Goal: Task Accomplishment & Management: Manage account settings

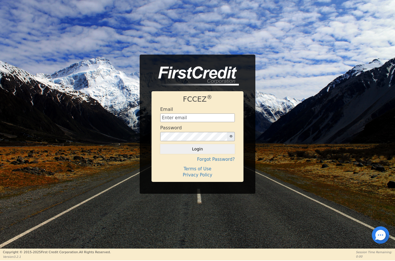
click at [184, 120] on input "text" at bounding box center [197, 118] width 75 height 9
type input "[EMAIL_ADDRESS][DOMAIN_NAME]"
click at [206, 150] on button "Login" at bounding box center [197, 149] width 75 height 10
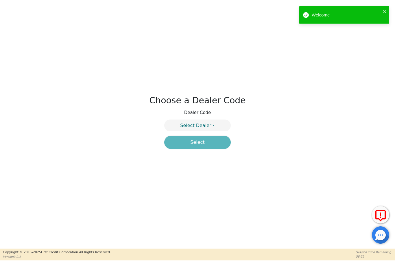
click at [215, 127] on button "Select Dealer" at bounding box center [197, 126] width 66 height 12
click at [210, 139] on link "4394A" at bounding box center [197, 140] width 66 height 8
click at [216, 146] on button "Select" at bounding box center [197, 142] width 66 height 13
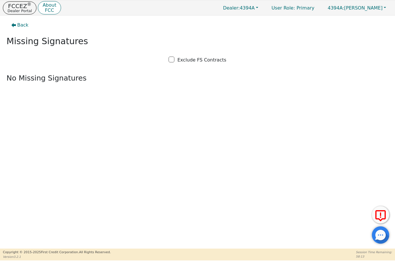
click at [20, 13] on button "FCCEZ ® Dealer Portal" at bounding box center [20, 7] width 34 height 13
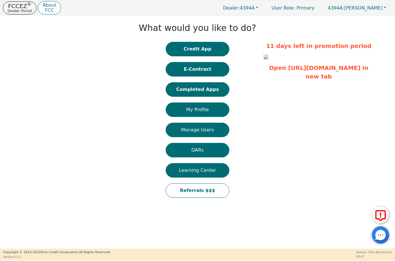
click at [202, 94] on button "Completed Apps" at bounding box center [198, 89] width 64 height 14
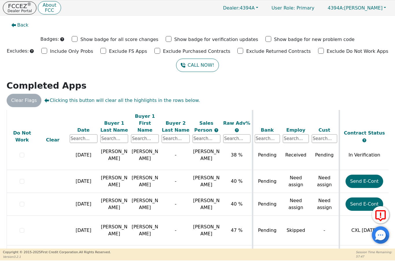
scroll to position [524, 0]
